Goal: Task Accomplishment & Management: Manage account settings

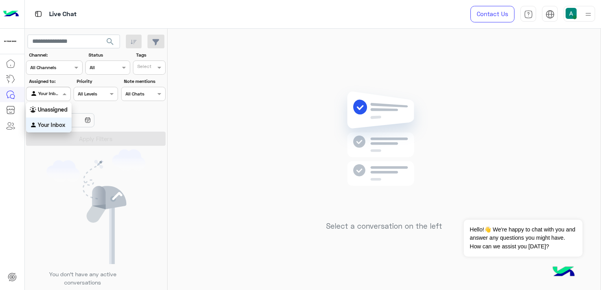
click at [66, 94] on span at bounding box center [66, 94] width 10 height 8
click at [51, 122] on b "Your Inbox" at bounding box center [52, 125] width 28 height 7
click at [255, 98] on div "Select a conversation on the left" at bounding box center [384, 161] width 433 height 265
